Goal: Find contact information: Find contact information

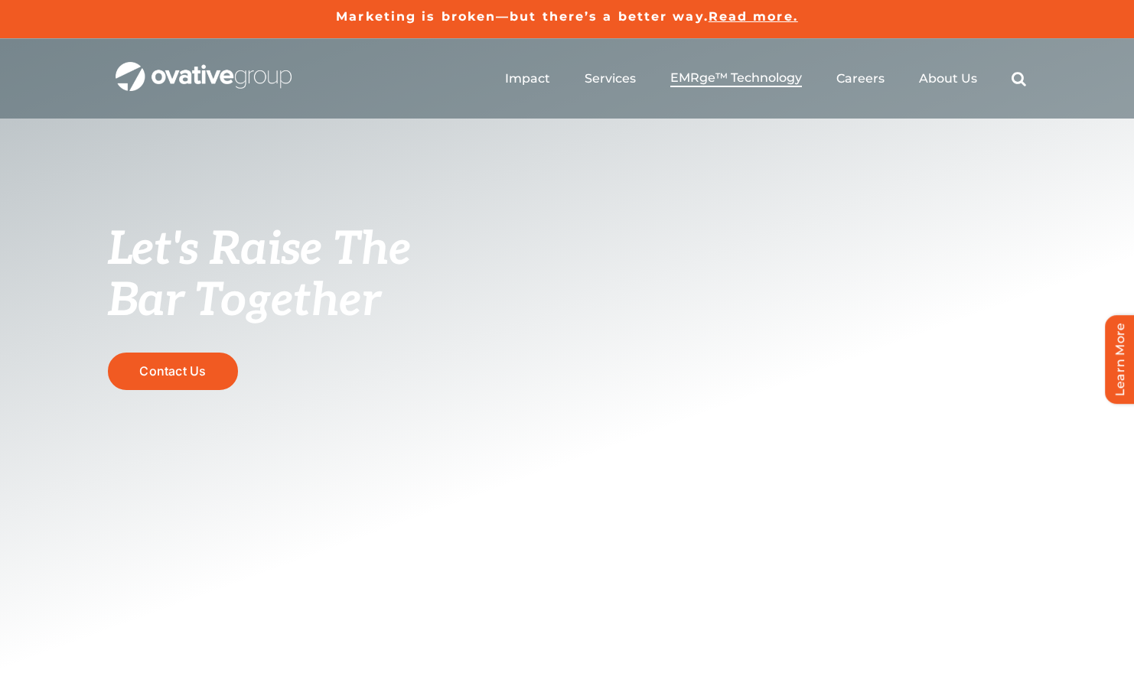
click at [712, 80] on span "EMRge™ Technology" at bounding box center [736, 77] width 132 height 15
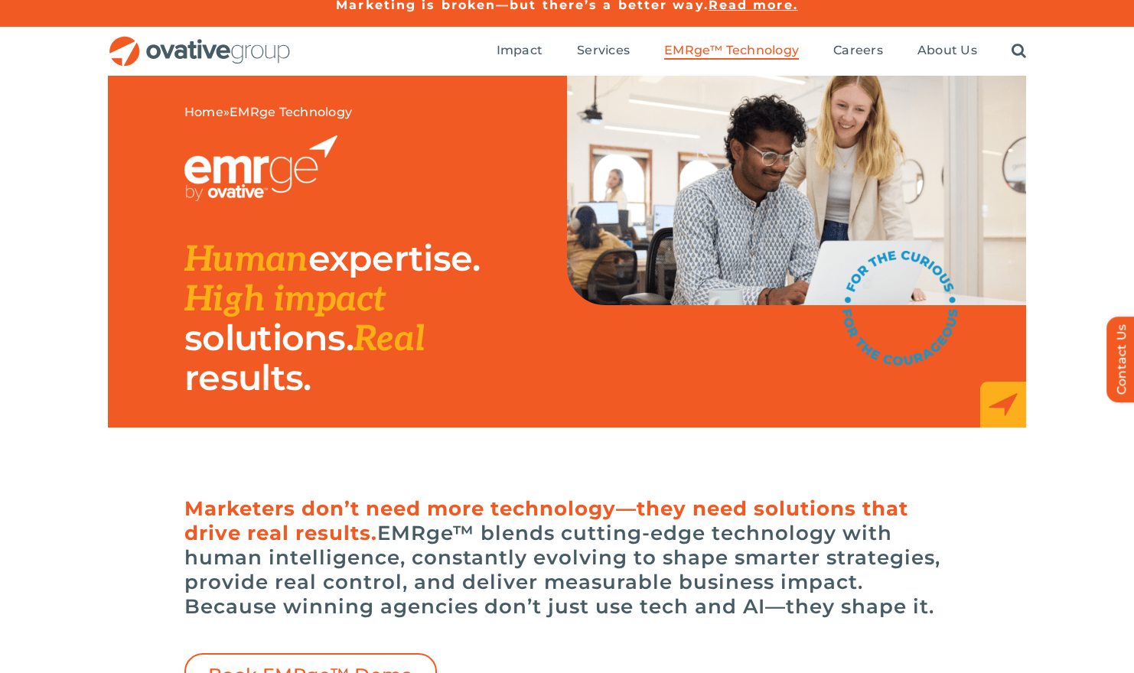
scroll to position [10, 0]
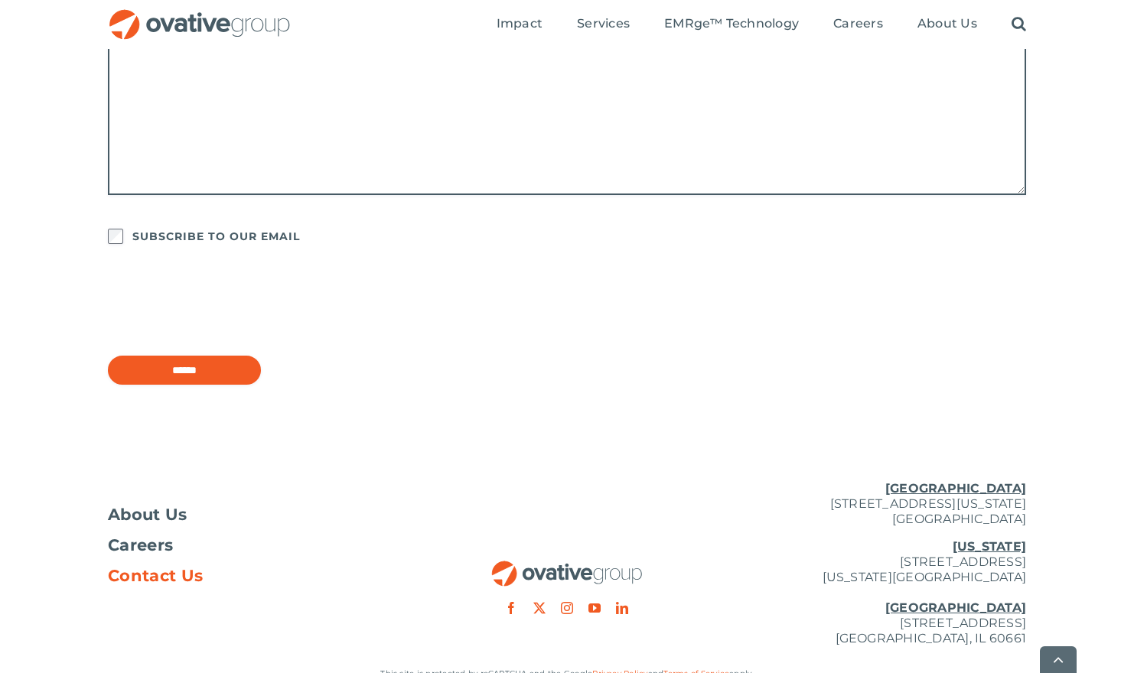
scroll to position [1245, 0]
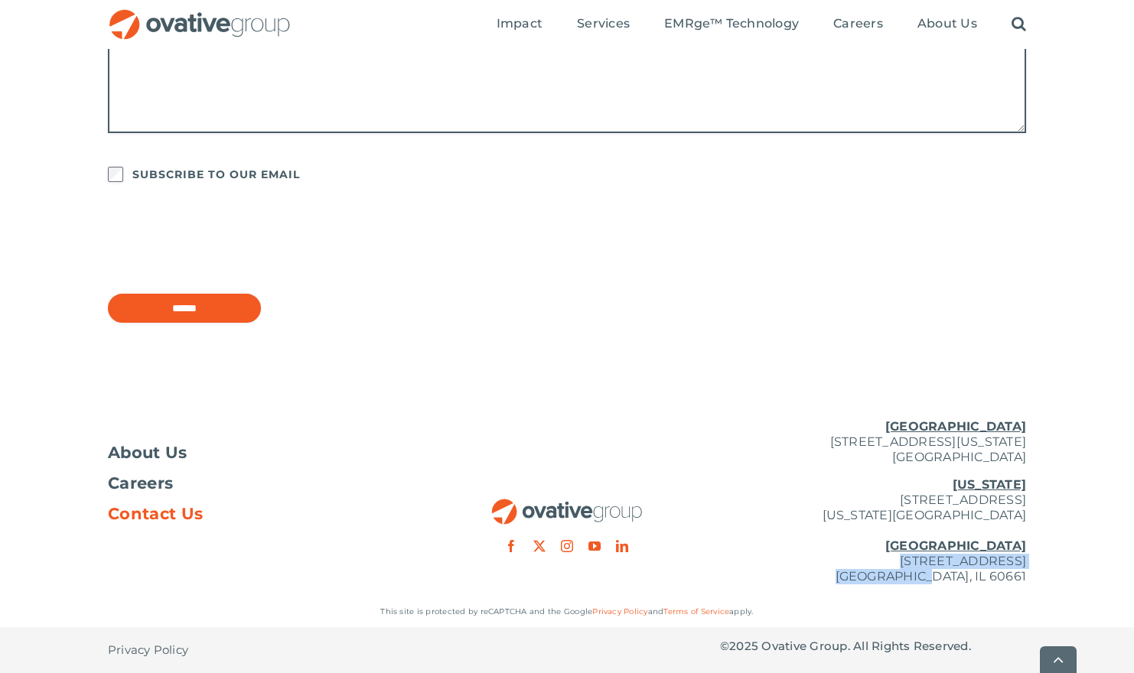
drag, startPoint x: 781, startPoint y: 562, endPoint x: 986, endPoint y: 582, distance: 206.0
click at [986, 582] on p "New York 254 Canal Street, Suite 5000 New York, NY 10013 Chicago 224 North Desp…" at bounding box center [873, 531] width 306 height 107
copy p "224 North Desplaines Street, Suite 200 Chicago, IL"
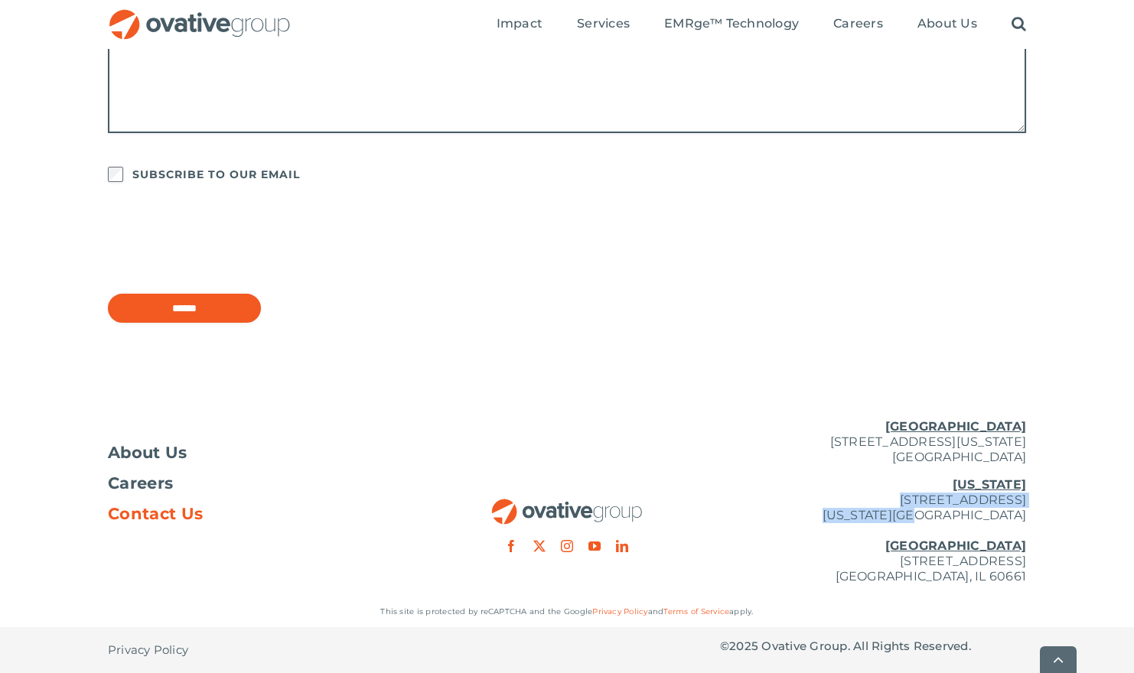
drag, startPoint x: 846, startPoint y: 500, endPoint x: 987, endPoint y: 520, distance: 142.9
click at [987, 520] on p "New York 254 Canal Street, Suite 5000 New York, NY 10013 Chicago 224 North Desp…" at bounding box center [873, 531] width 306 height 107
copy p "254 Canal Street, Suite 5000 New York, NY"
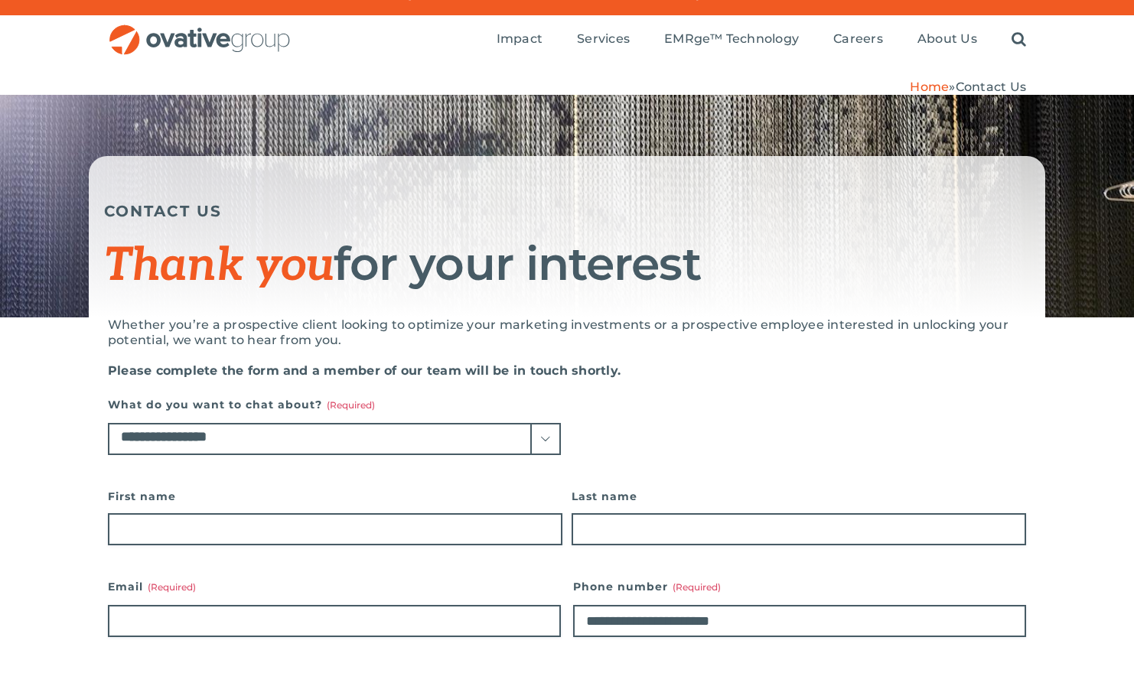
scroll to position [0, 0]
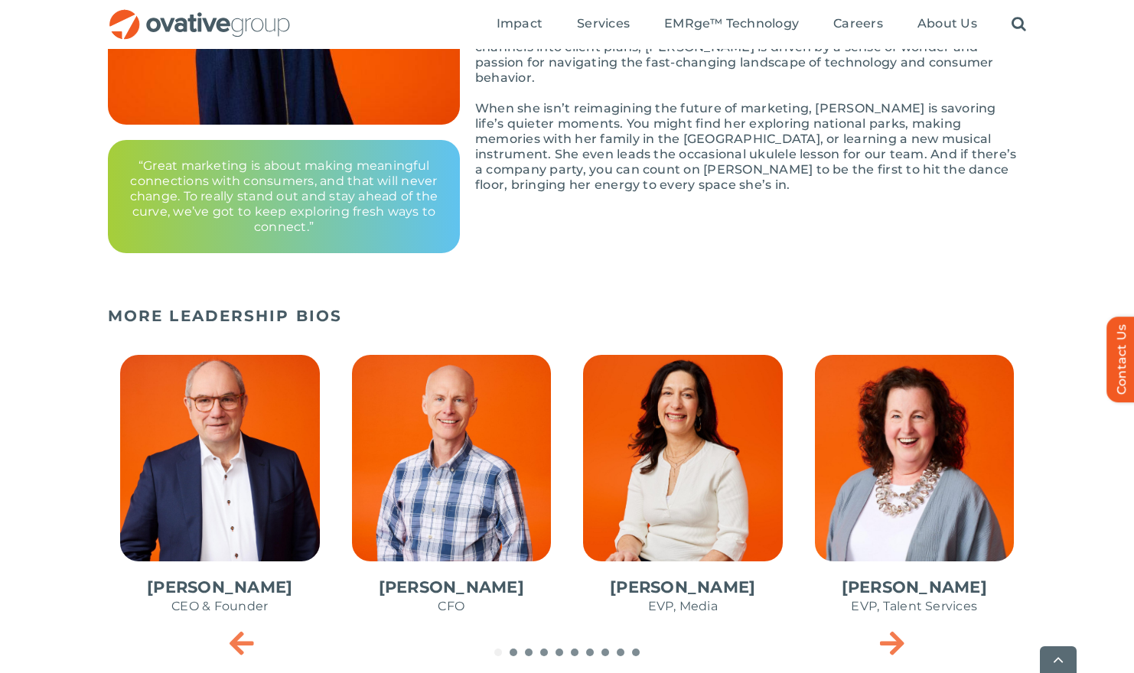
scroll to position [489, 0]
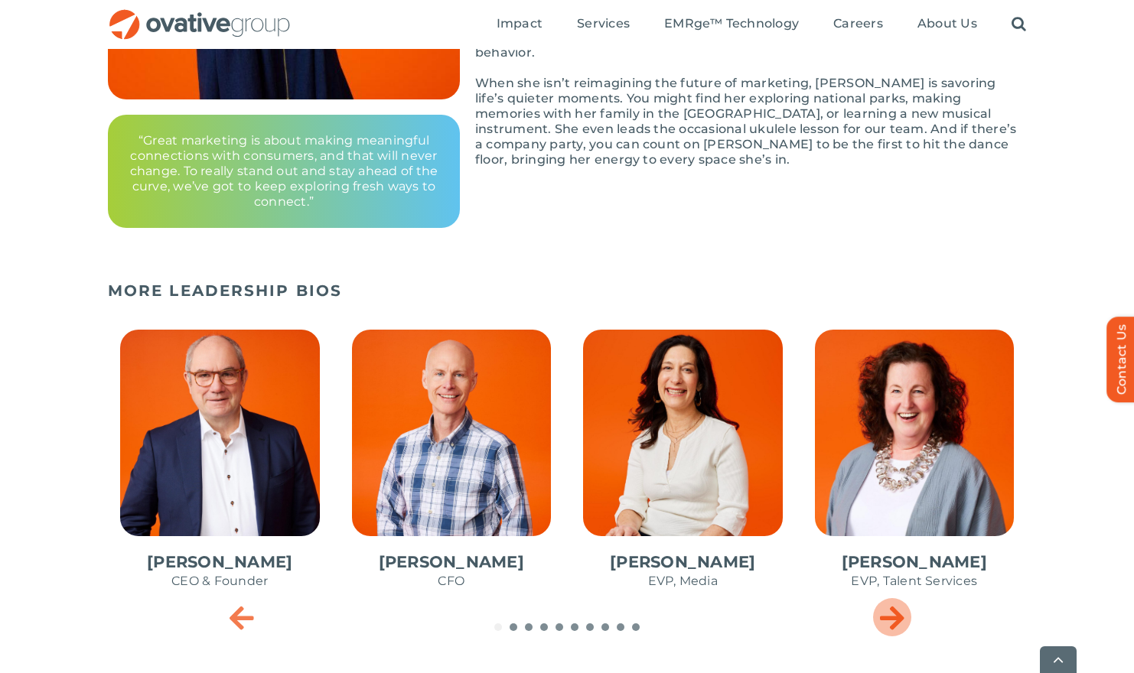
click at [898, 617] on icon "Next slide" at bounding box center [892, 617] width 24 height 31
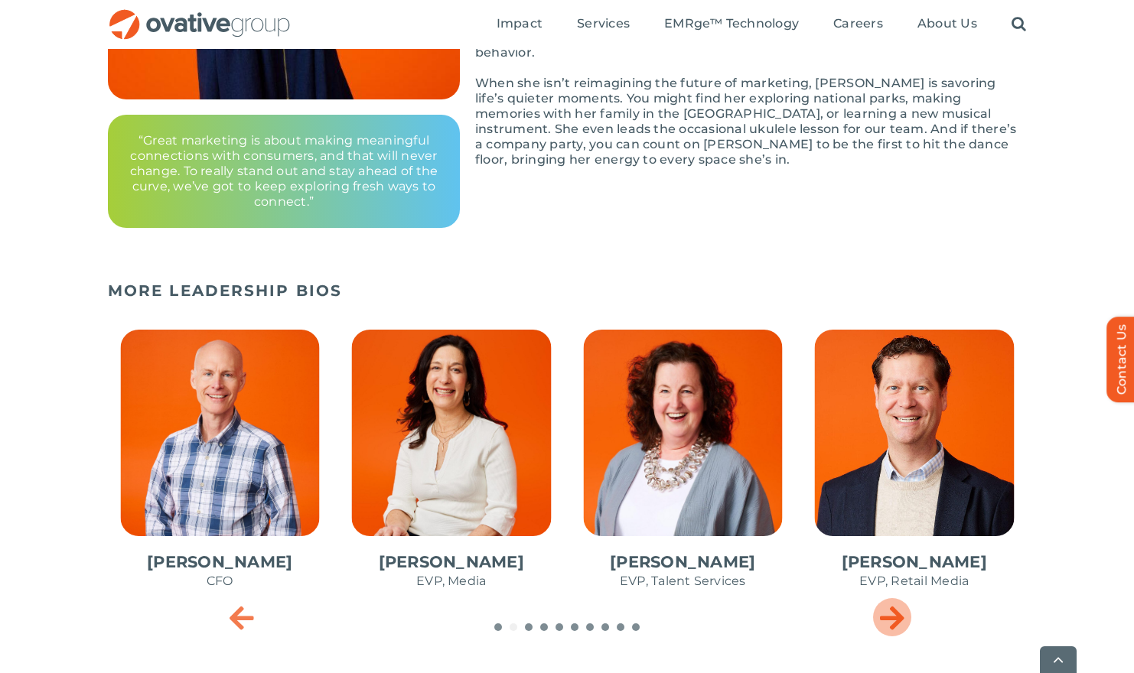
click at [898, 617] on icon "Next slide" at bounding box center [892, 617] width 24 height 31
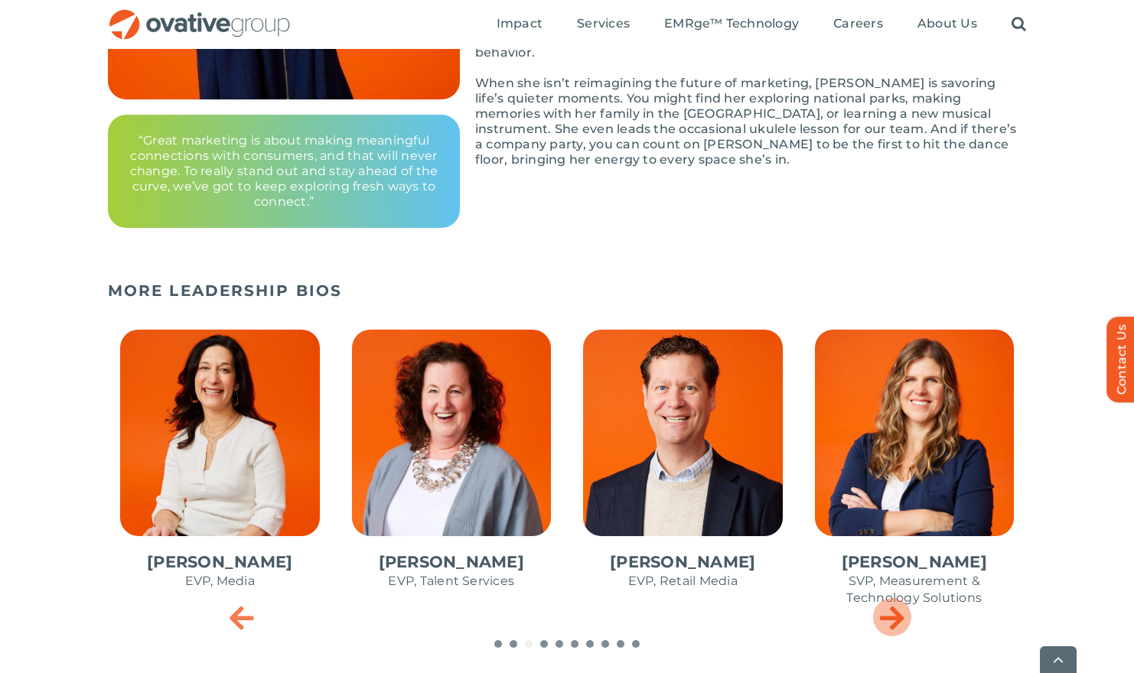
click at [898, 617] on icon "Next slide" at bounding box center [892, 617] width 24 height 31
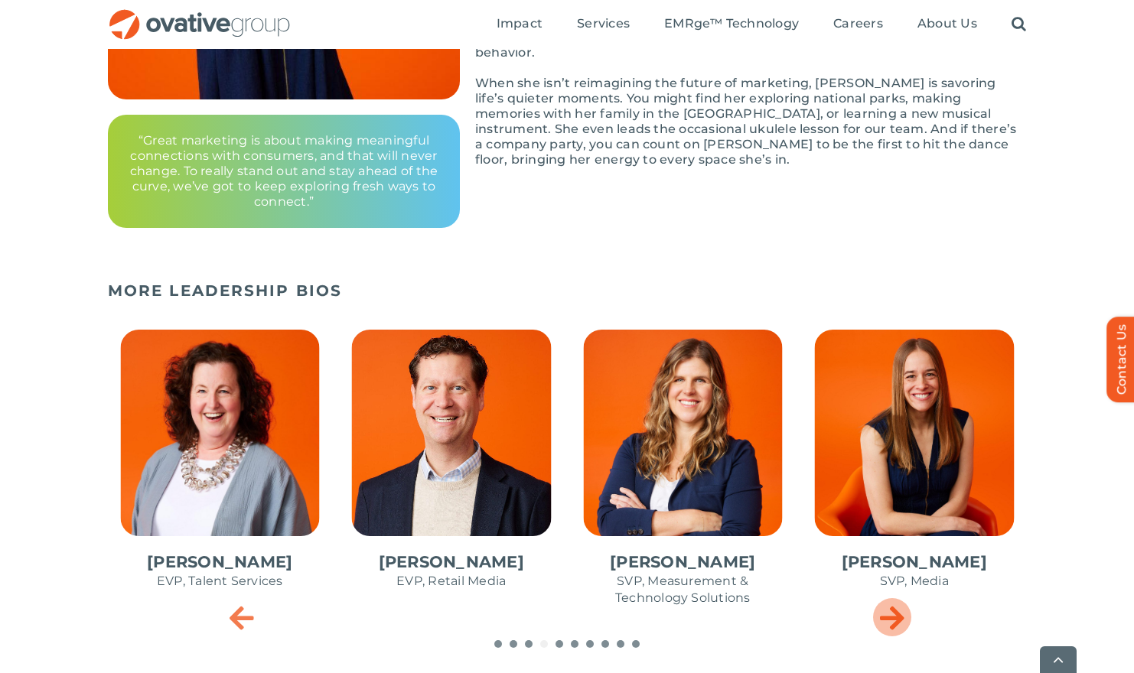
click at [898, 617] on icon "Next slide" at bounding box center [892, 617] width 24 height 31
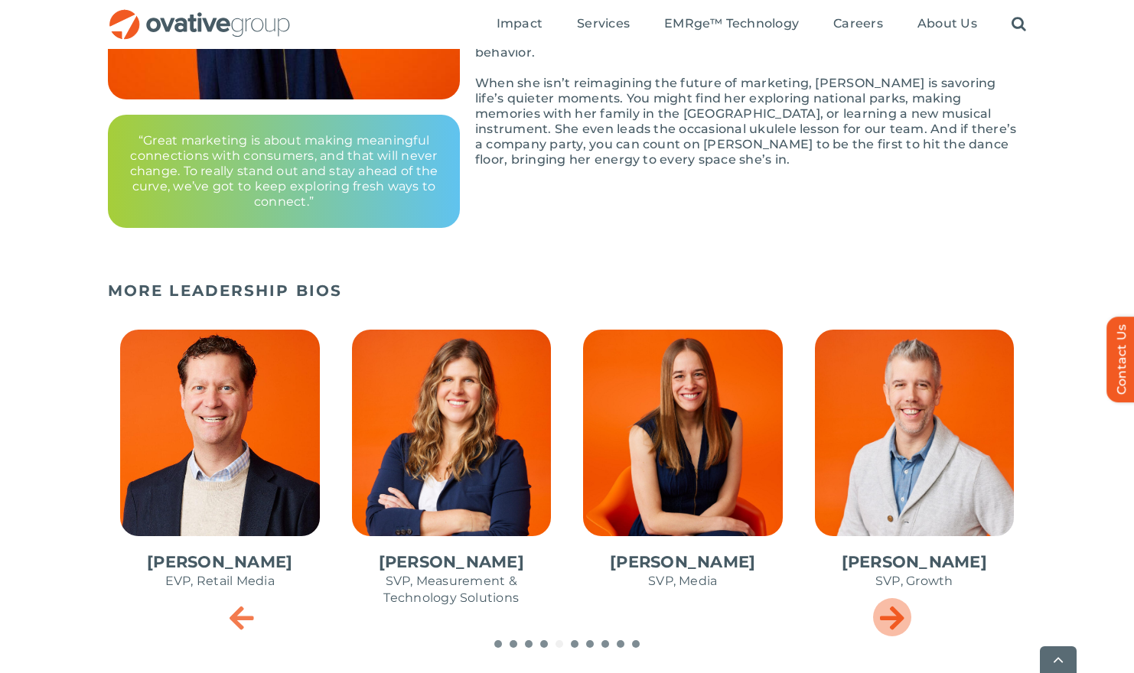
click at [898, 617] on icon "Next slide" at bounding box center [892, 617] width 24 height 31
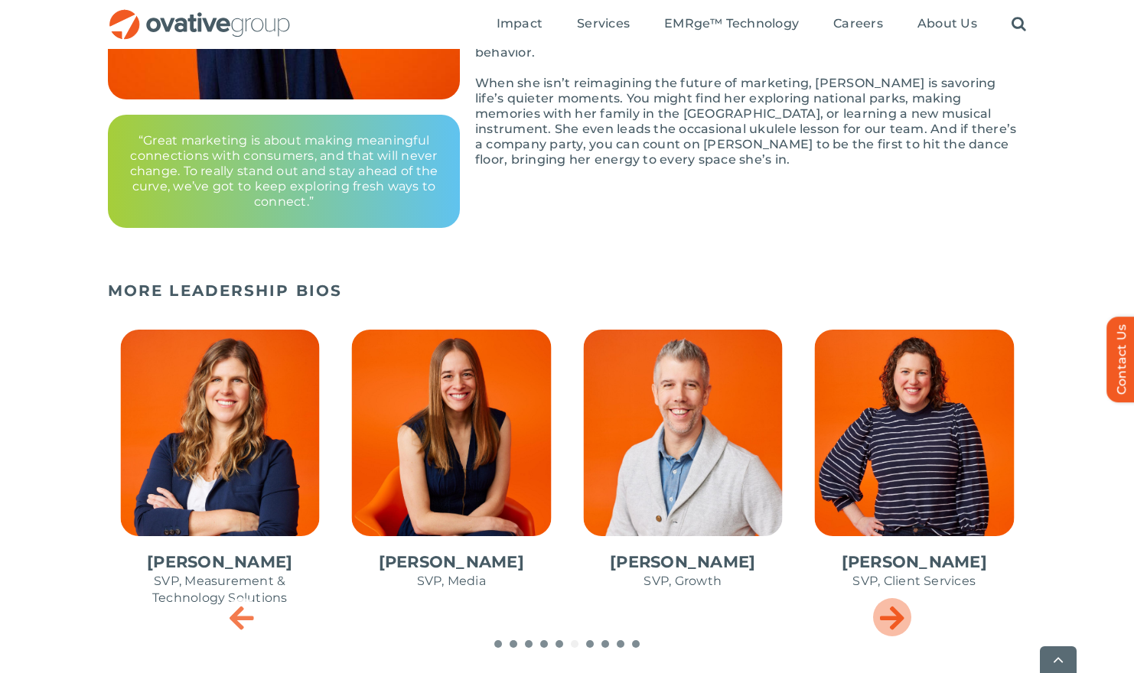
click at [898, 617] on icon "Next slide" at bounding box center [892, 617] width 24 height 31
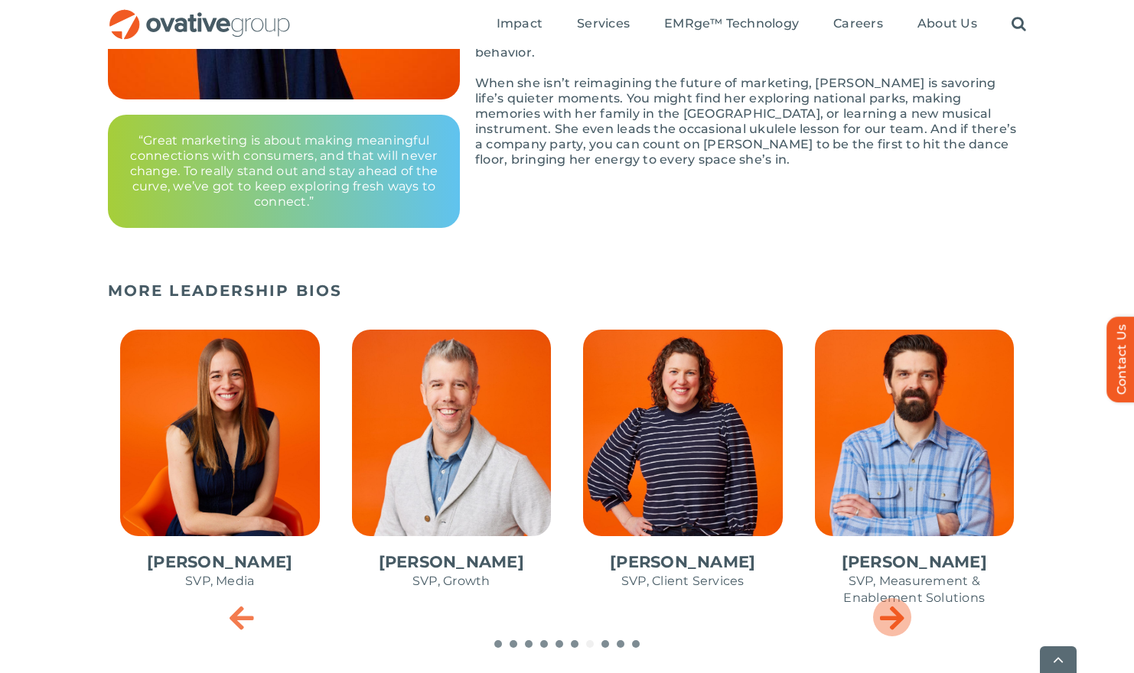
click at [898, 617] on icon "Next slide" at bounding box center [892, 617] width 24 height 31
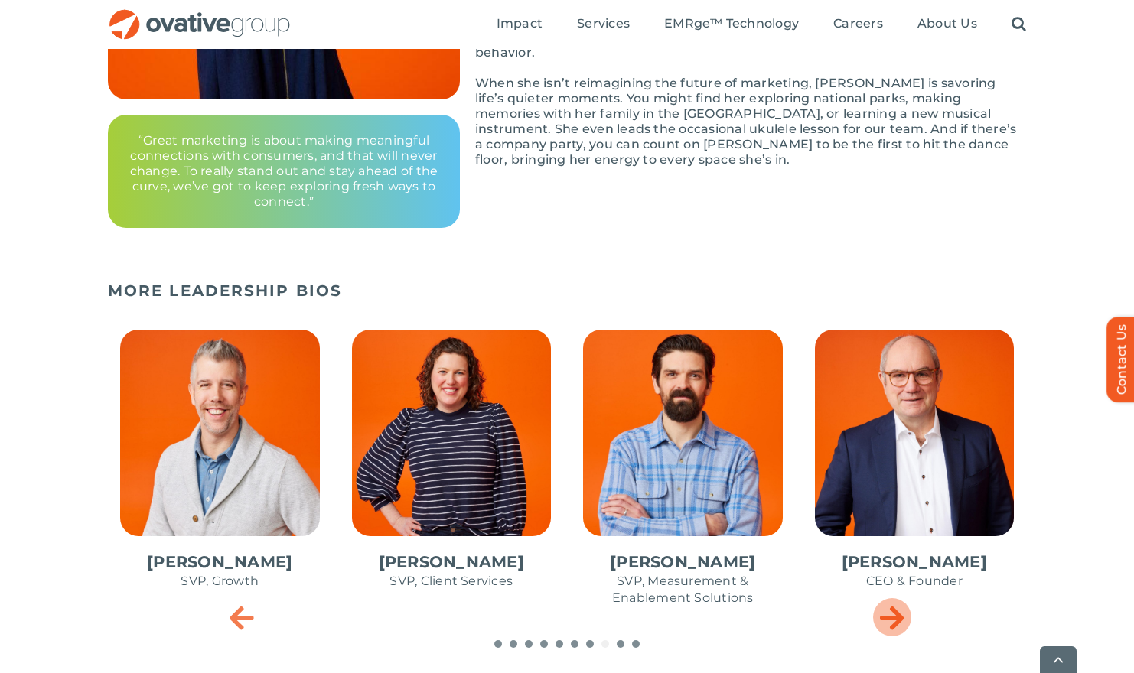
click at [898, 617] on icon "Next slide" at bounding box center [892, 617] width 24 height 31
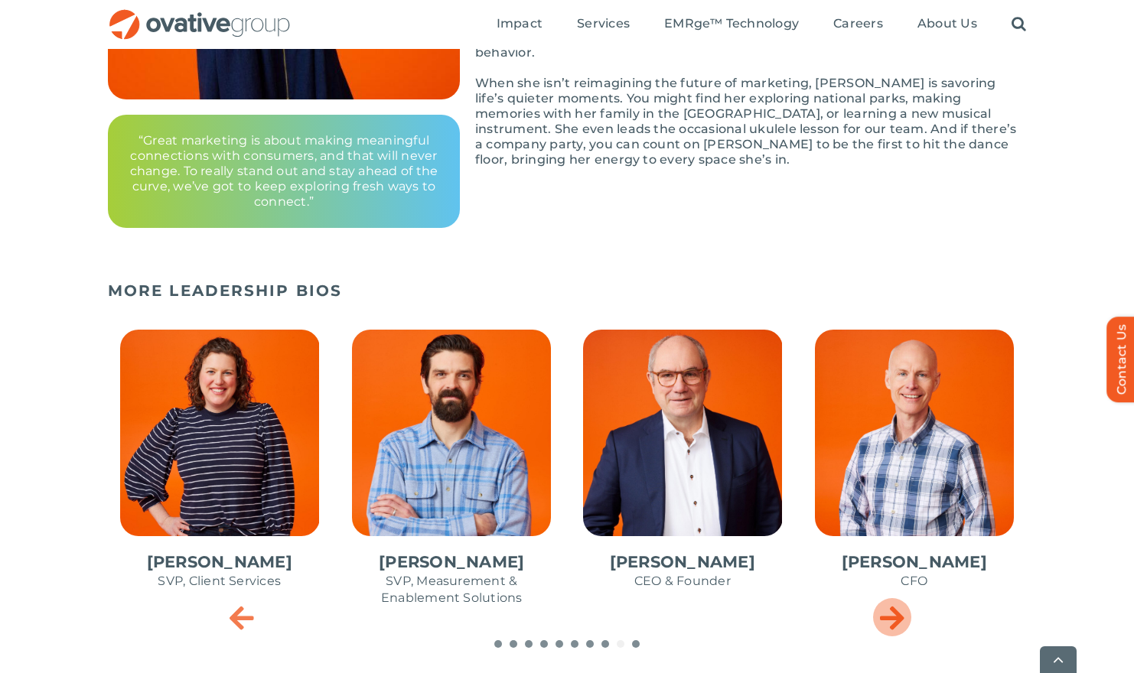
click at [898, 617] on icon "Next slide" at bounding box center [892, 617] width 24 height 31
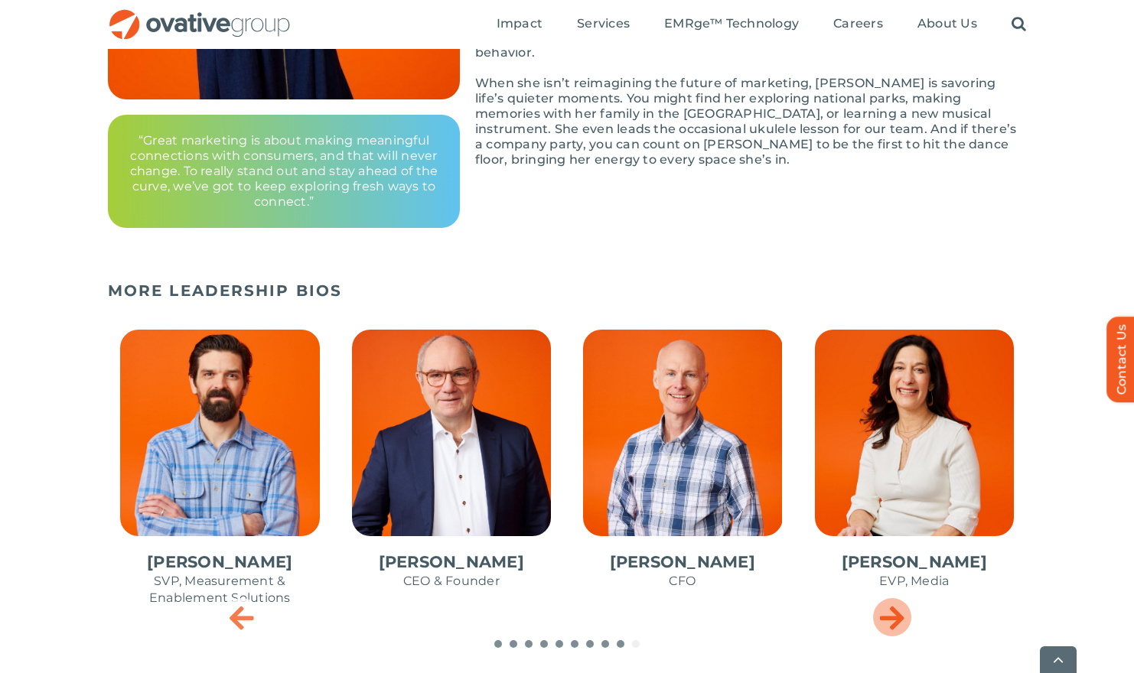
click at [898, 617] on icon "Next slide" at bounding box center [892, 617] width 24 height 31
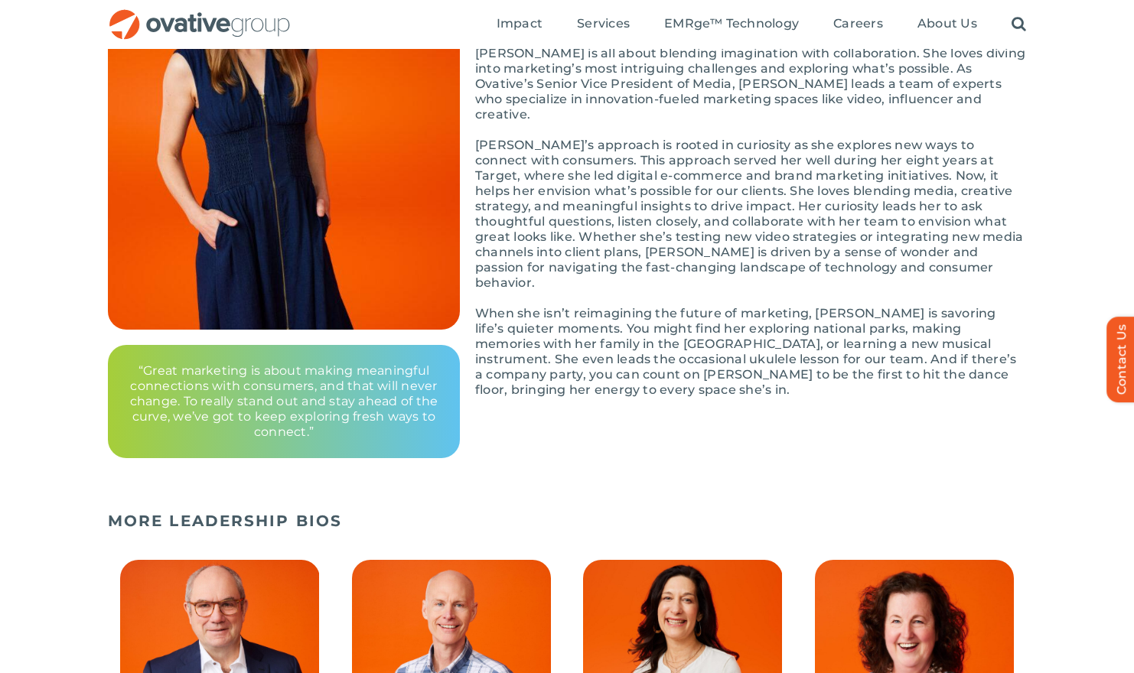
scroll to position [0, 0]
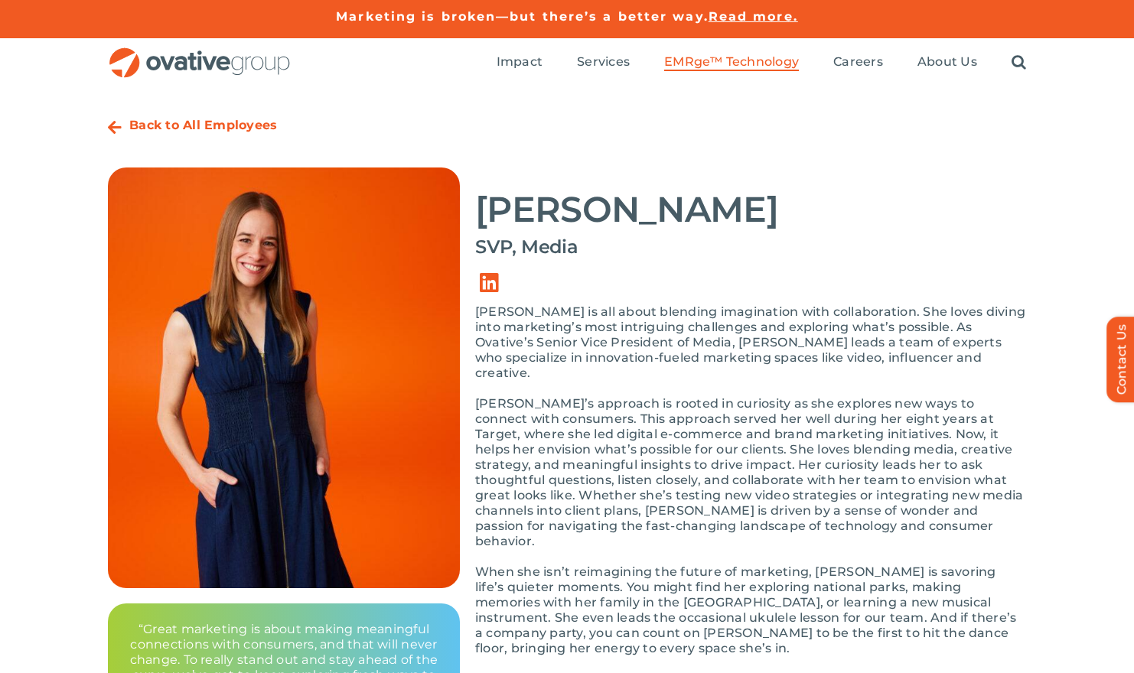
click at [739, 58] on span "EMRge™ Technology" at bounding box center [731, 61] width 135 height 15
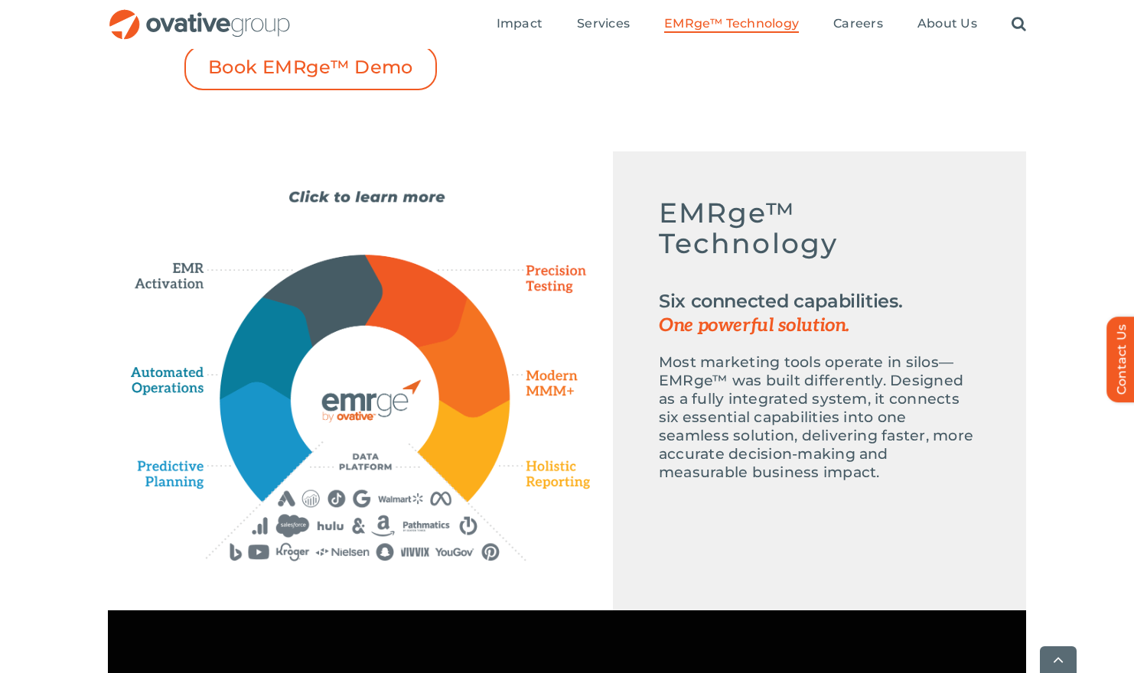
scroll to position [631, 0]
